Goal: Check status

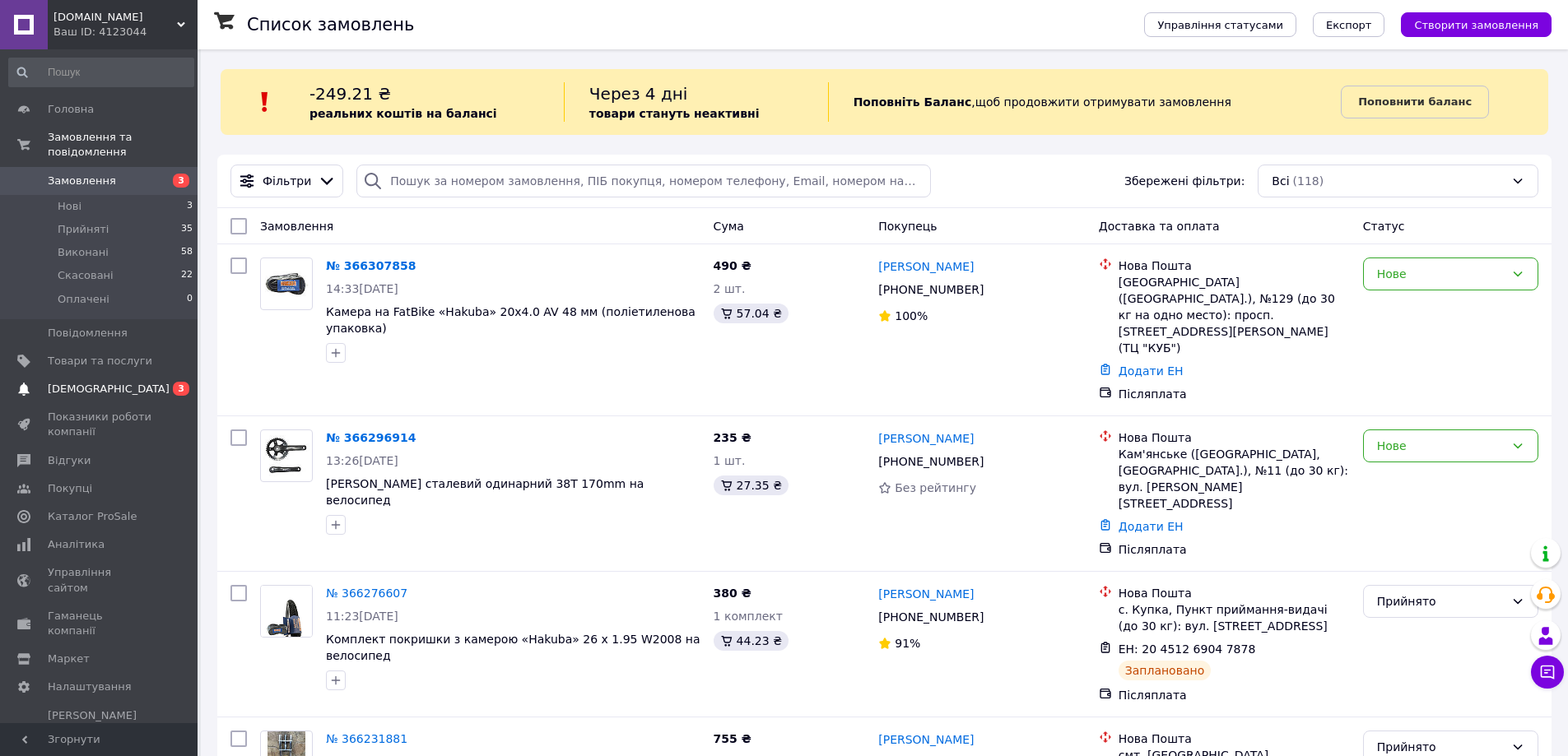
click at [141, 382] on span "[DEMOGRAPHIC_DATA]" at bounding box center [100, 389] width 105 height 15
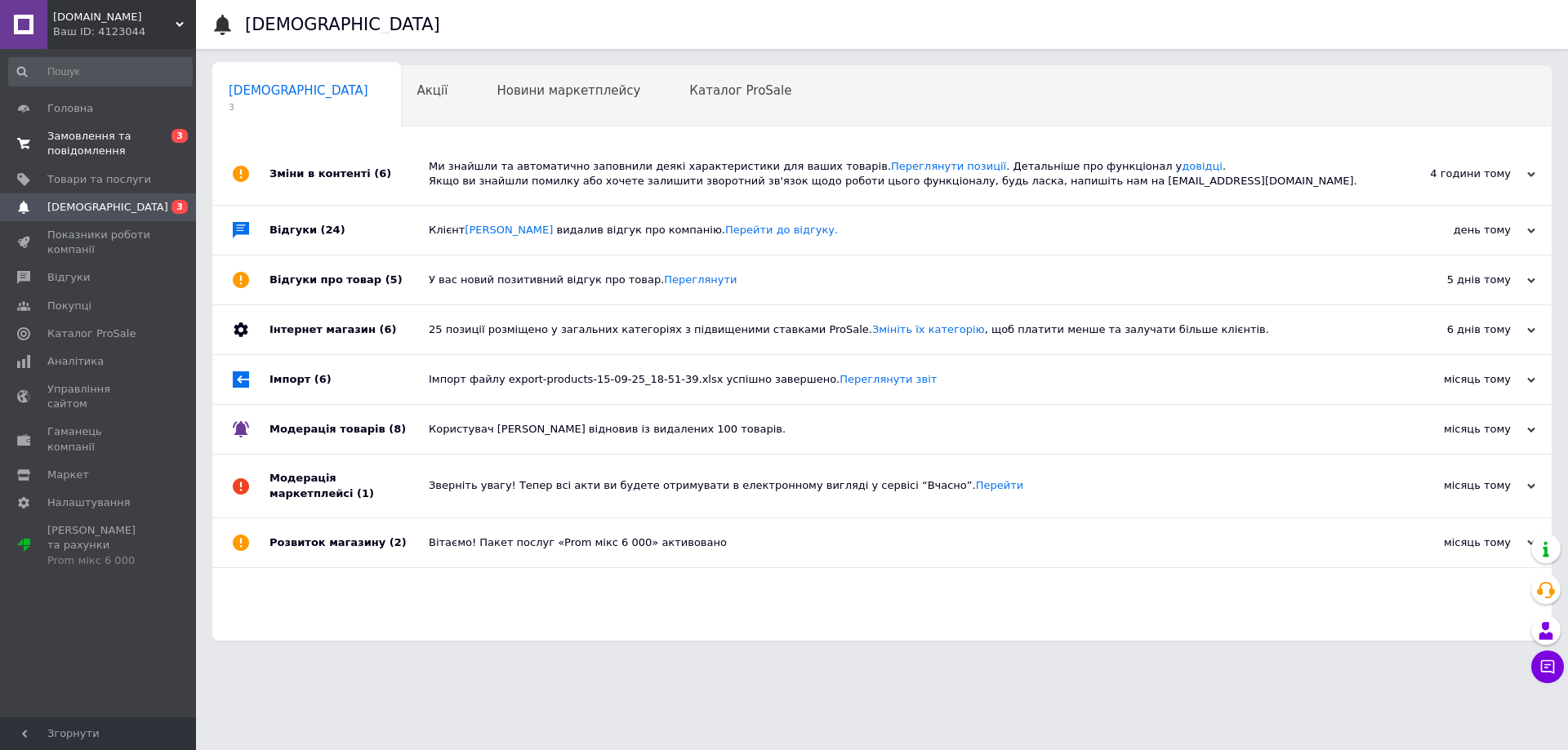
click at [175, 144] on span "0 3" at bounding box center [174, 144] width 45 height 29
